Goal: Task Accomplishment & Management: Manage account settings

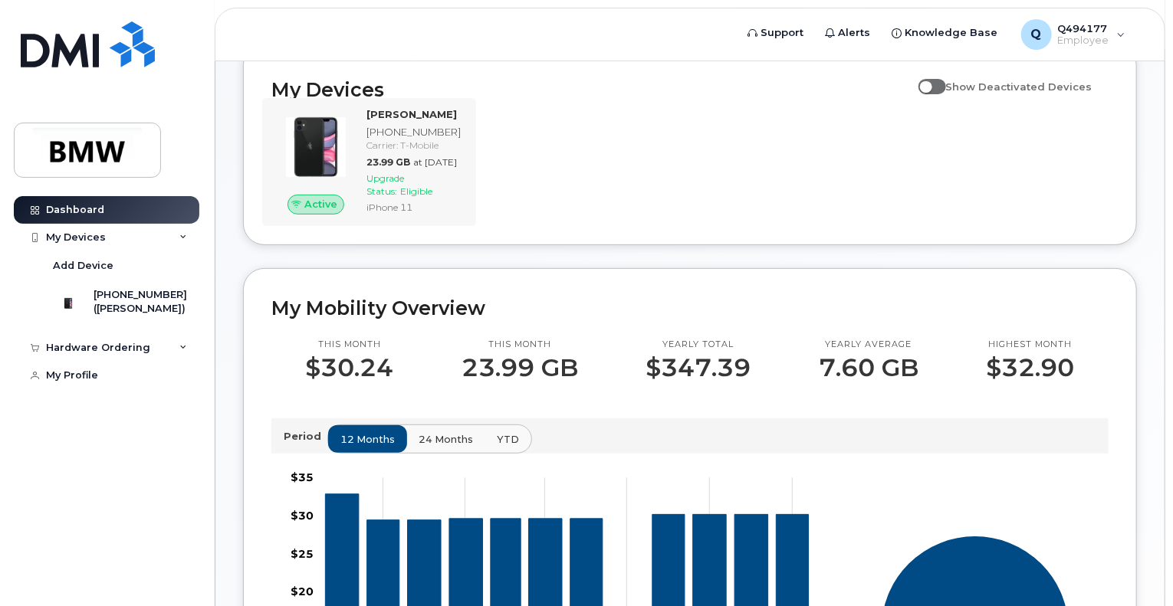
scroll to position [187, 0]
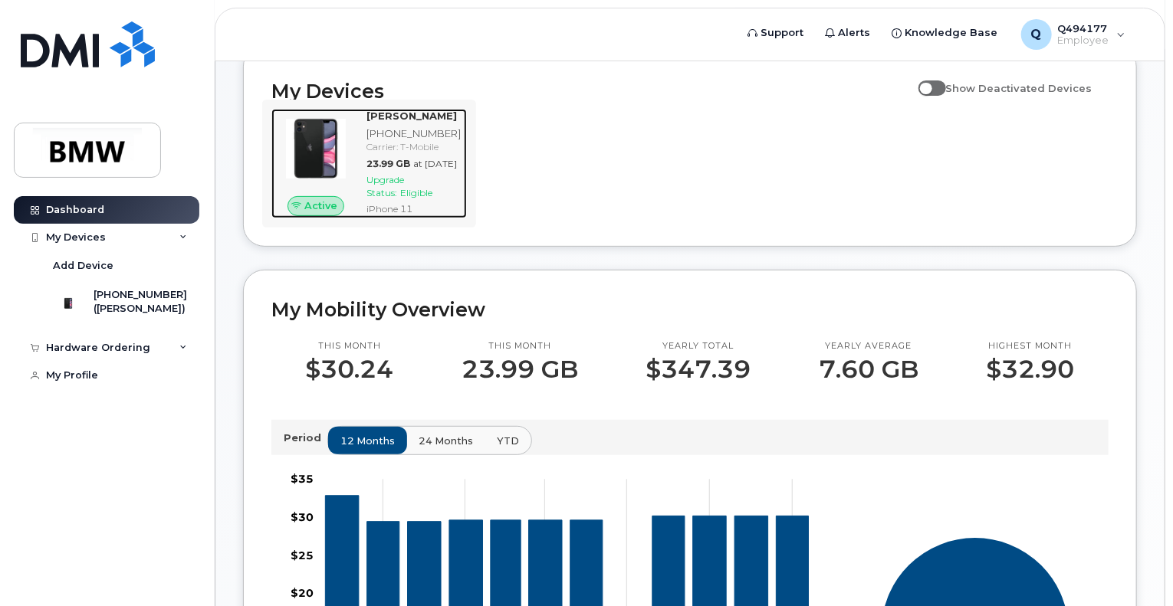
click at [417, 169] on span "at Sep 01, 2025" at bounding box center [435, 163] width 44 height 11
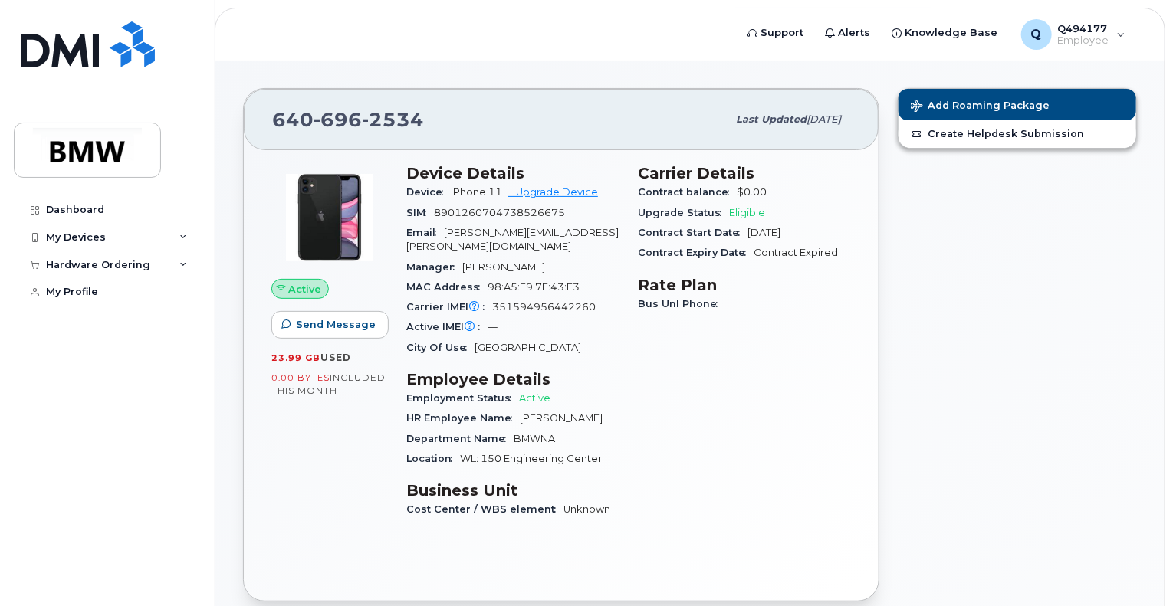
scroll to position [117, 0]
click at [96, 229] on div "My Devices" at bounding box center [107, 238] width 186 height 28
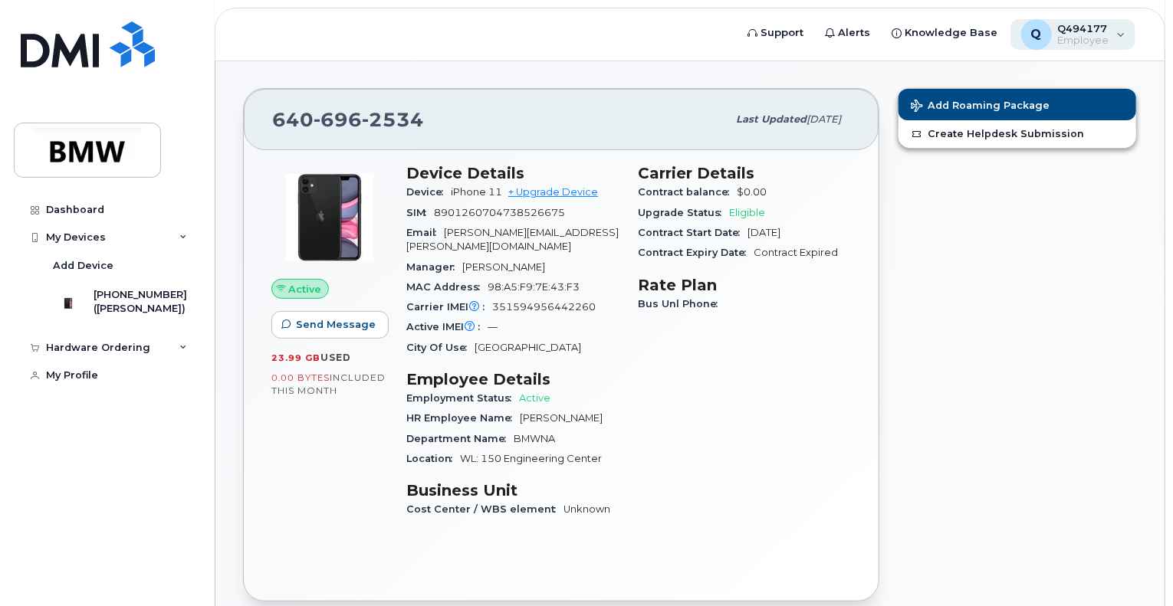
click at [1074, 39] on span "Employee" at bounding box center [1083, 40] width 51 height 12
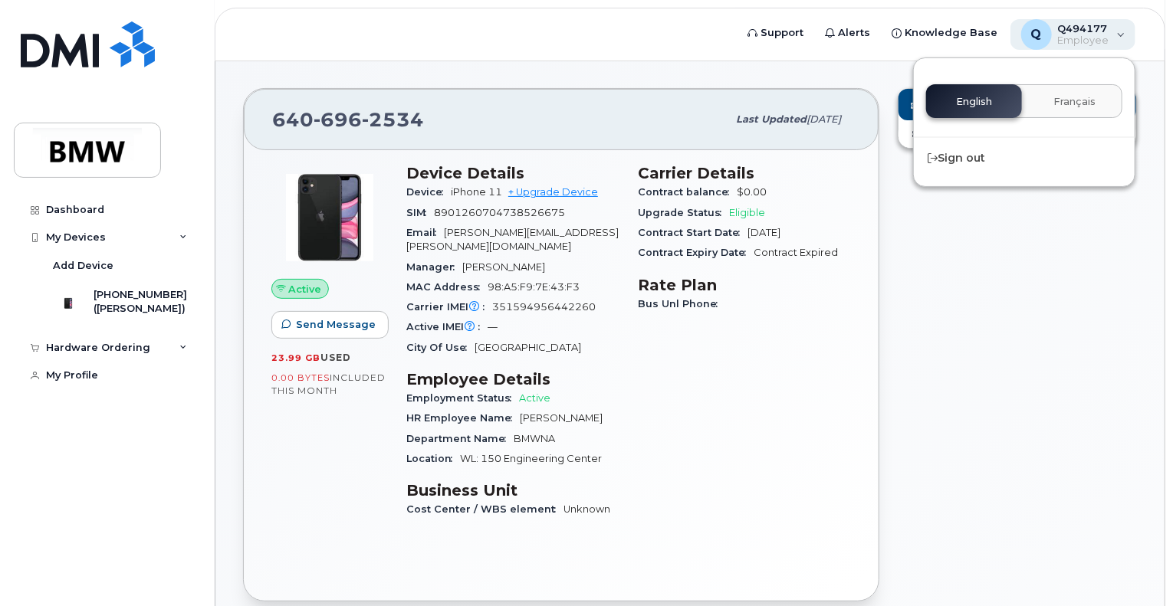
click at [1074, 39] on span "Employee" at bounding box center [1083, 40] width 51 height 12
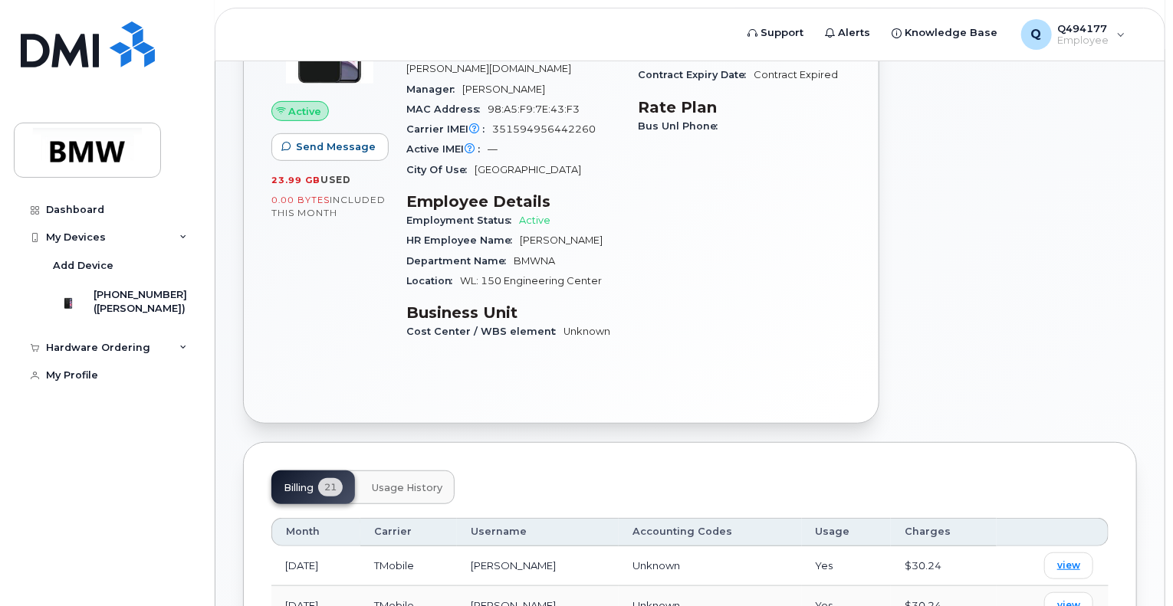
scroll to position [0, 0]
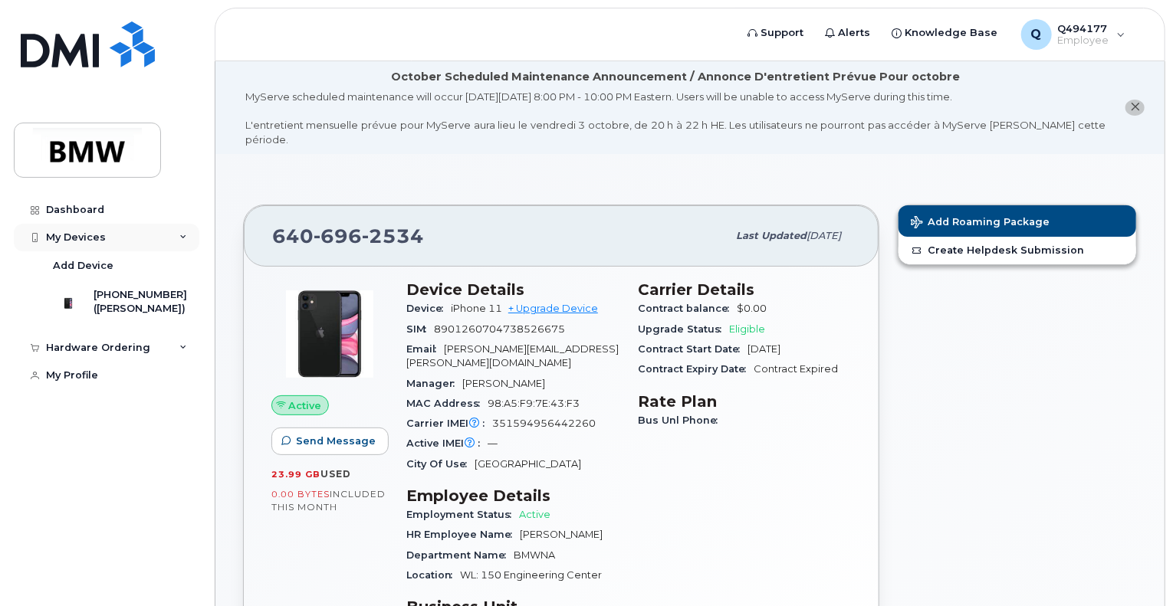
click at [188, 235] on div "My Devices" at bounding box center [107, 238] width 186 height 28
click at [136, 313] on div "([PERSON_NAME])" at bounding box center [141, 309] width 94 height 14
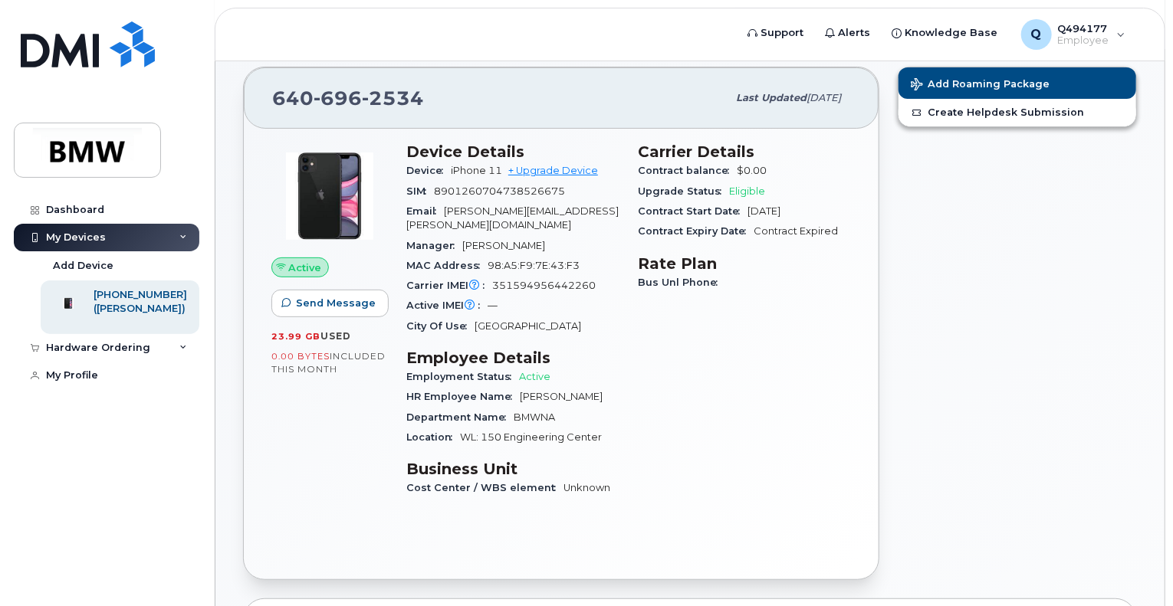
scroll to position [138, 0]
click at [590, 165] on link "+ Upgrade Device" at bounding box center [553, 170] width 90 height 11
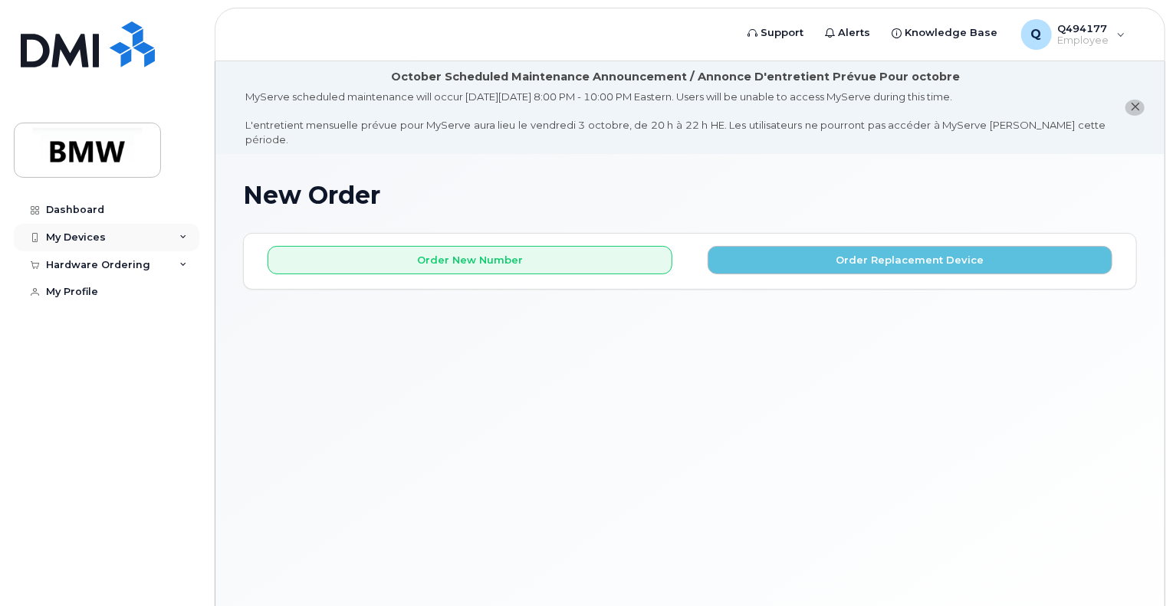
click at [68, 232] on div "My Devices" at bounding box center [76, 238] width 60 height 12
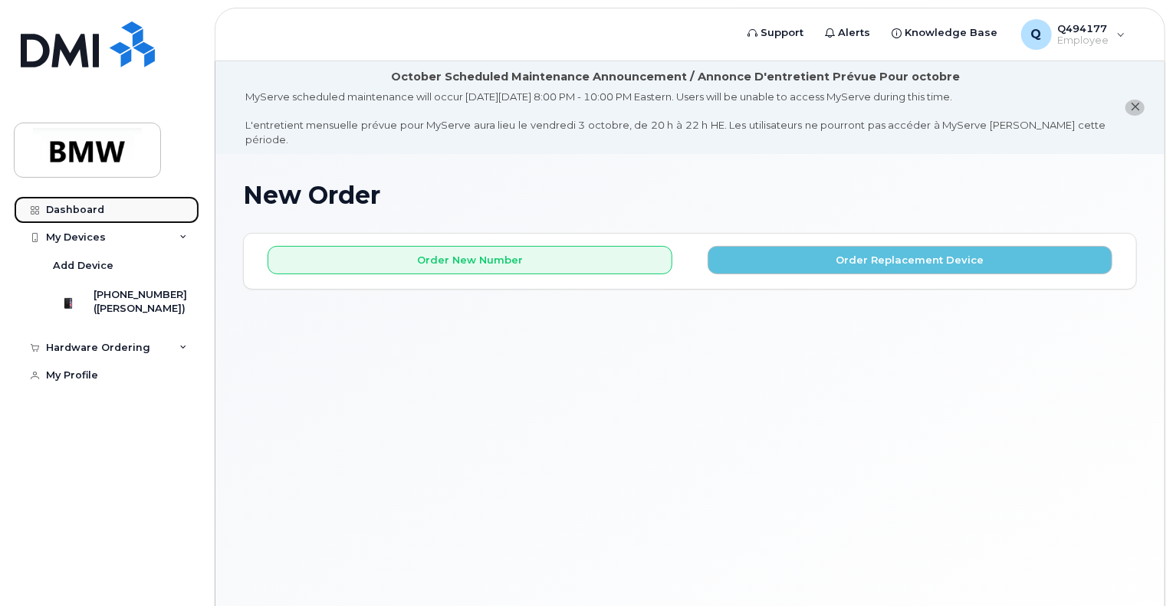
click at [59, 212] on div "Dashboard" at bounding box center [75, 210] width 58 height 12
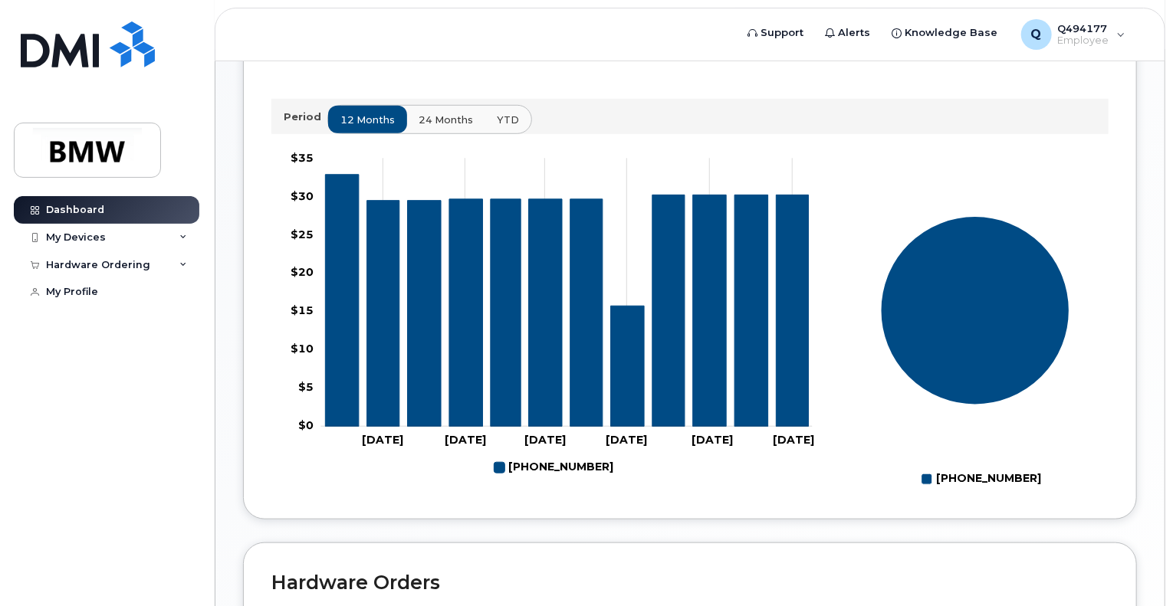
scroll to position [524, 0]
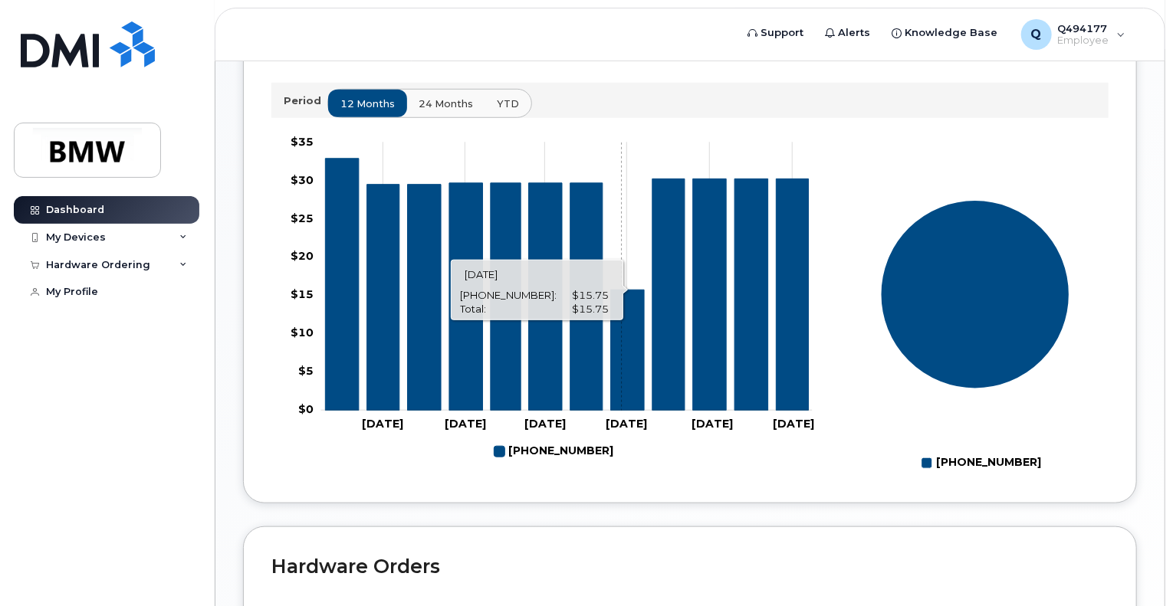
click at [621, 384] on icon "640-696-2534" at bounding box center [627, 350] width 34 height 121
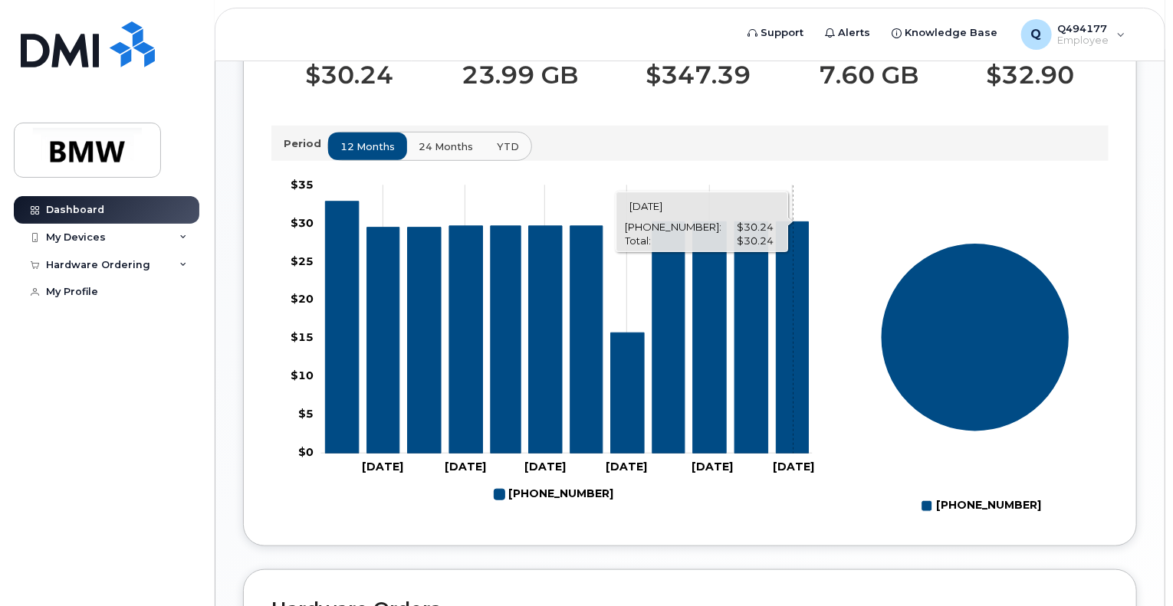
scroll to position [478, 0]
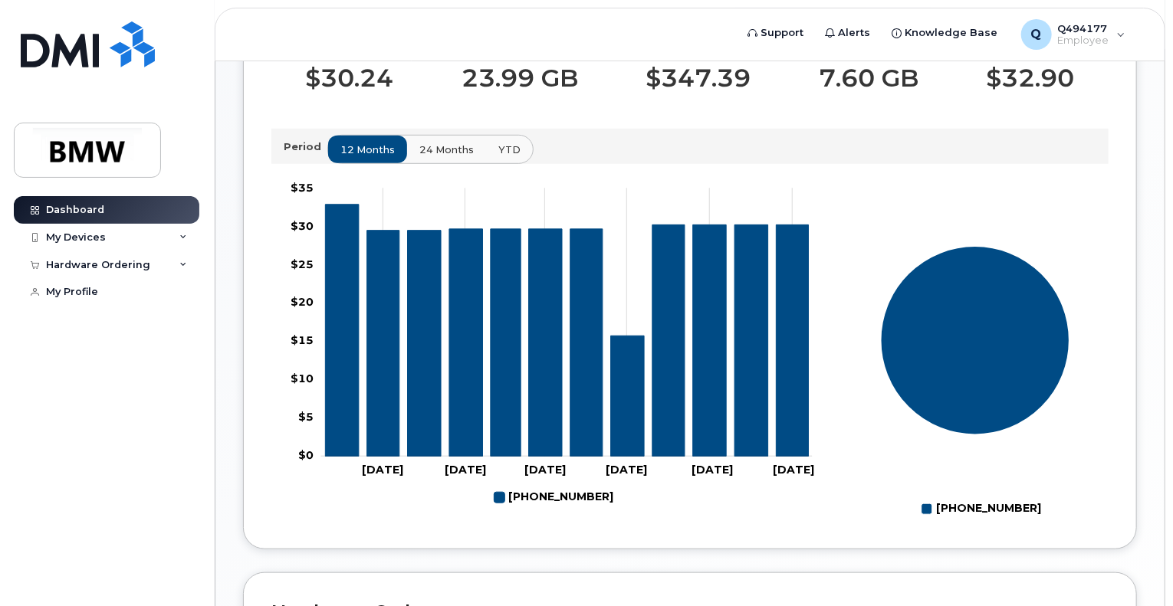
click at [441, 157] on span "24 months" at bounding box center [446, 150] width 54 height 15
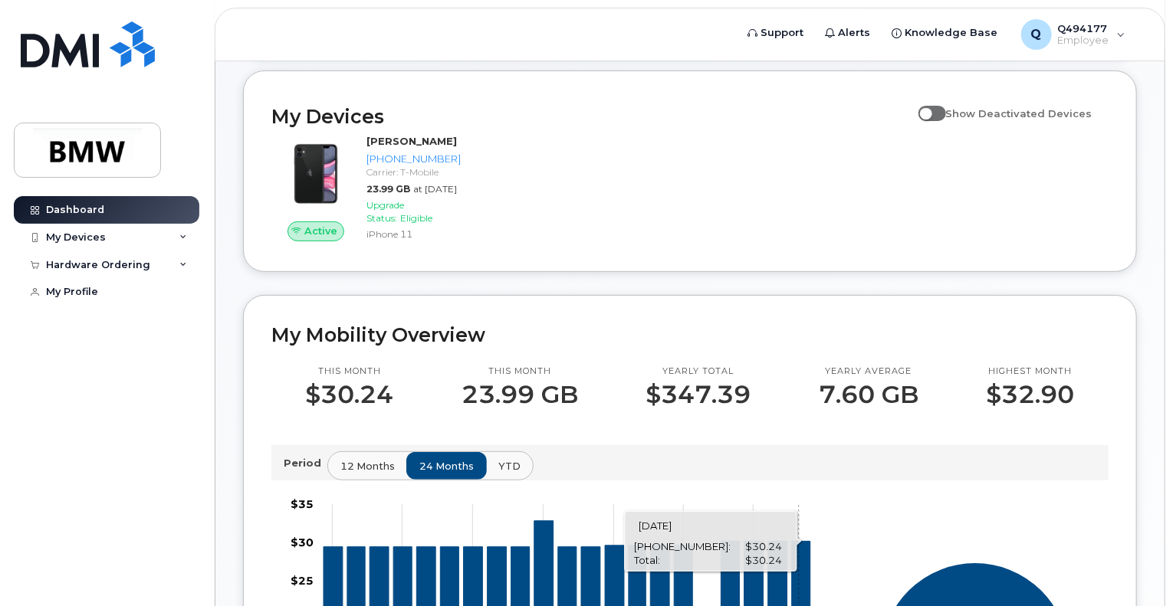
scroll to position [159, 0]
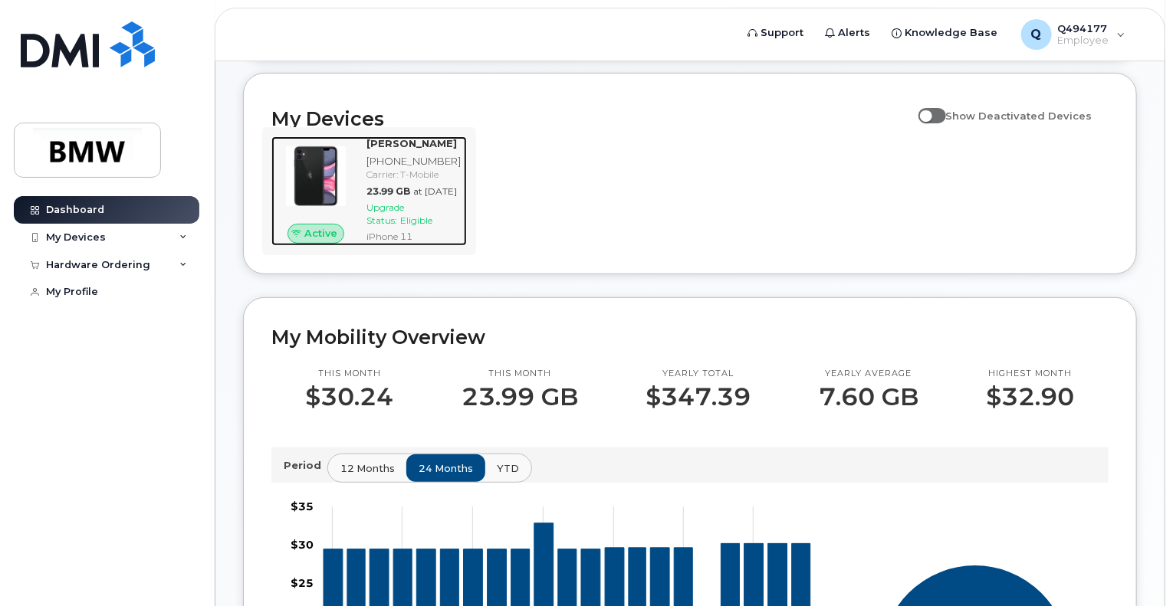
click at [429, 169] on div "[PHONE_NUMBER]" at bounding box center [413, 161] width 94 height 15
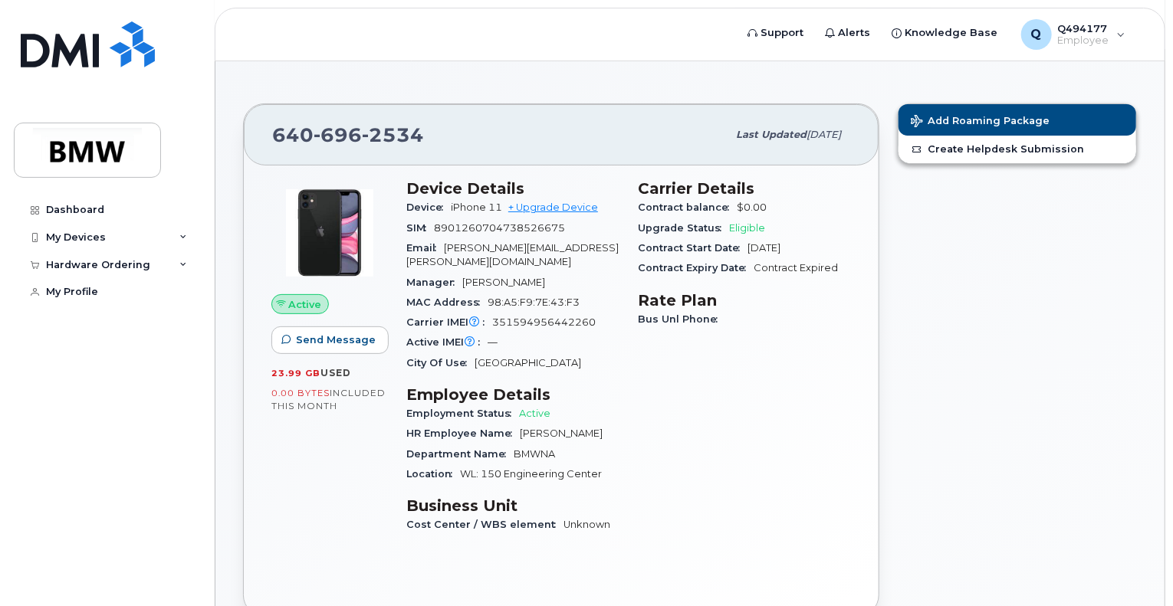
scroll to position [101, 0]
click at [492, 222] on span "8901260704738526675" at bounding box center [499, 227] width 131 height 11
copy span "8901260704738526675"
